Goal: Navigation & Orientation: Find specific page/section

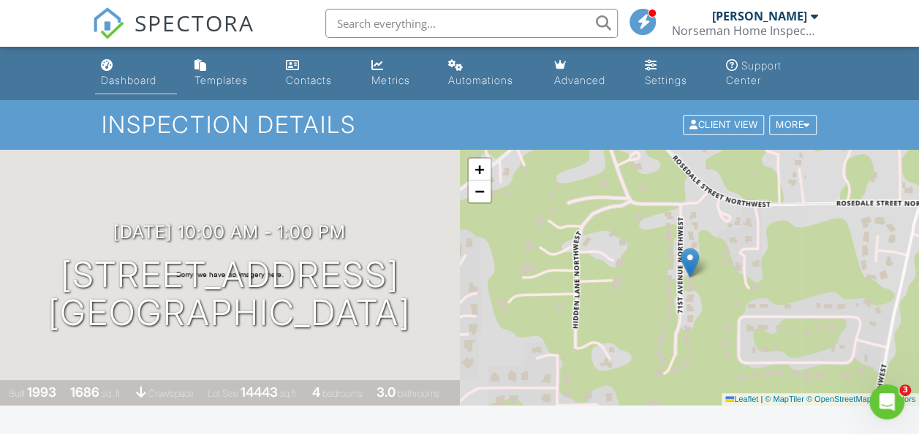
click at [136, 80] on div "Dashboard" at bounding box center [129, 80] width 56 height 12
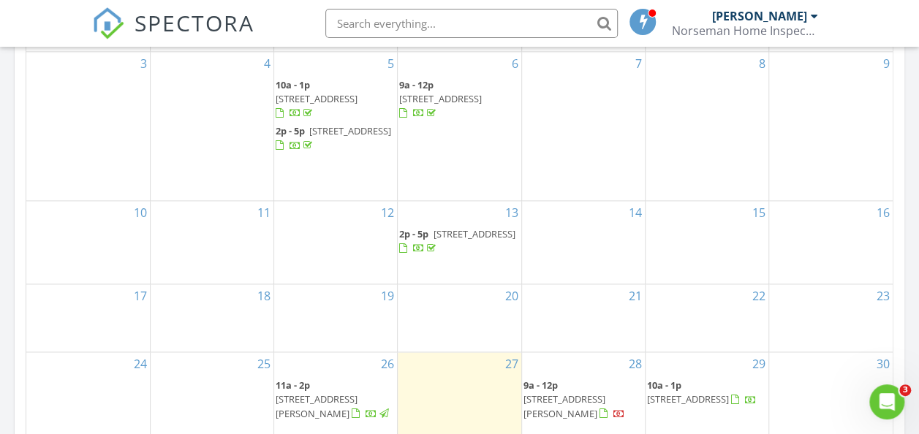
scroll to position [877, 0]
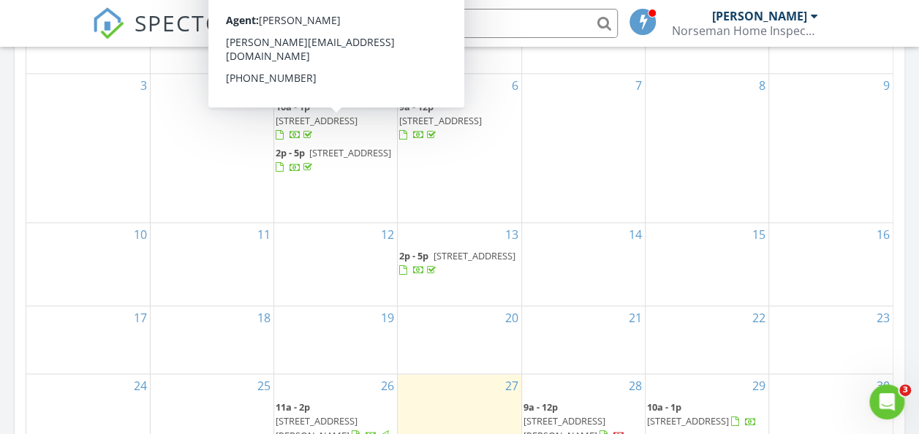
scroll to position [418, 0]
